Goal: Navigation & Orientation: Find specific page/section

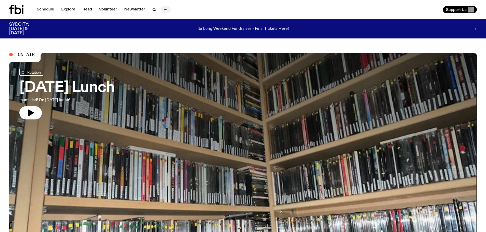
click at [164, 9] on icon "button" at bounding box center [166, 10] width 6 height 6
click at [164, 19] on link "About Us" at bounding box center [166, 20] width 26 height 7
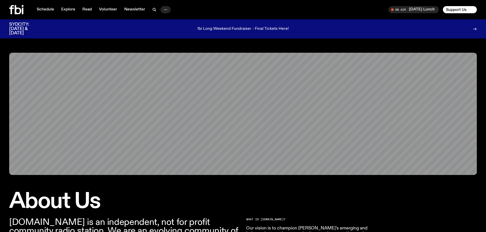
click at [164, 9] on icon "button" at bounding box center [166, 10] width 6 height 6
click at [161, 27] on link "Contact" at bounding box center [166, 29] width 26 height 7
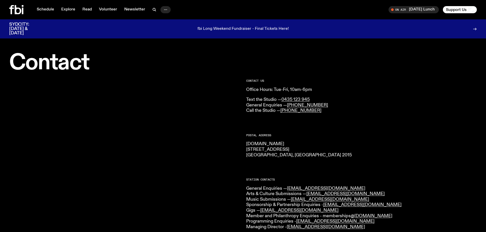
click at [165, 11] on icon "button" at bounding box center [166, 10] width 6 height 6
click at [199, 11] on div "Schedule Explore Read Volunteer Newsletter About Us Contact" at bounding box center [125, 9] width 232 height 9
click at [43, 10] on link "Schedule" at bounding box center [45, 9] width 23 height 7
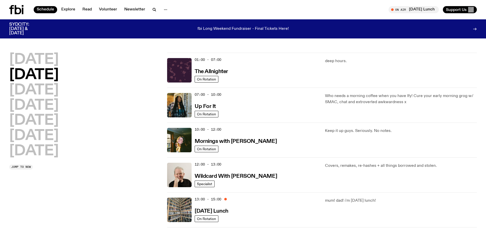
click at [20, 9] on icon at bounding box center [18, 9] width 7 height 9
